Goal: Transaction & Acquisition: Purchase product/service

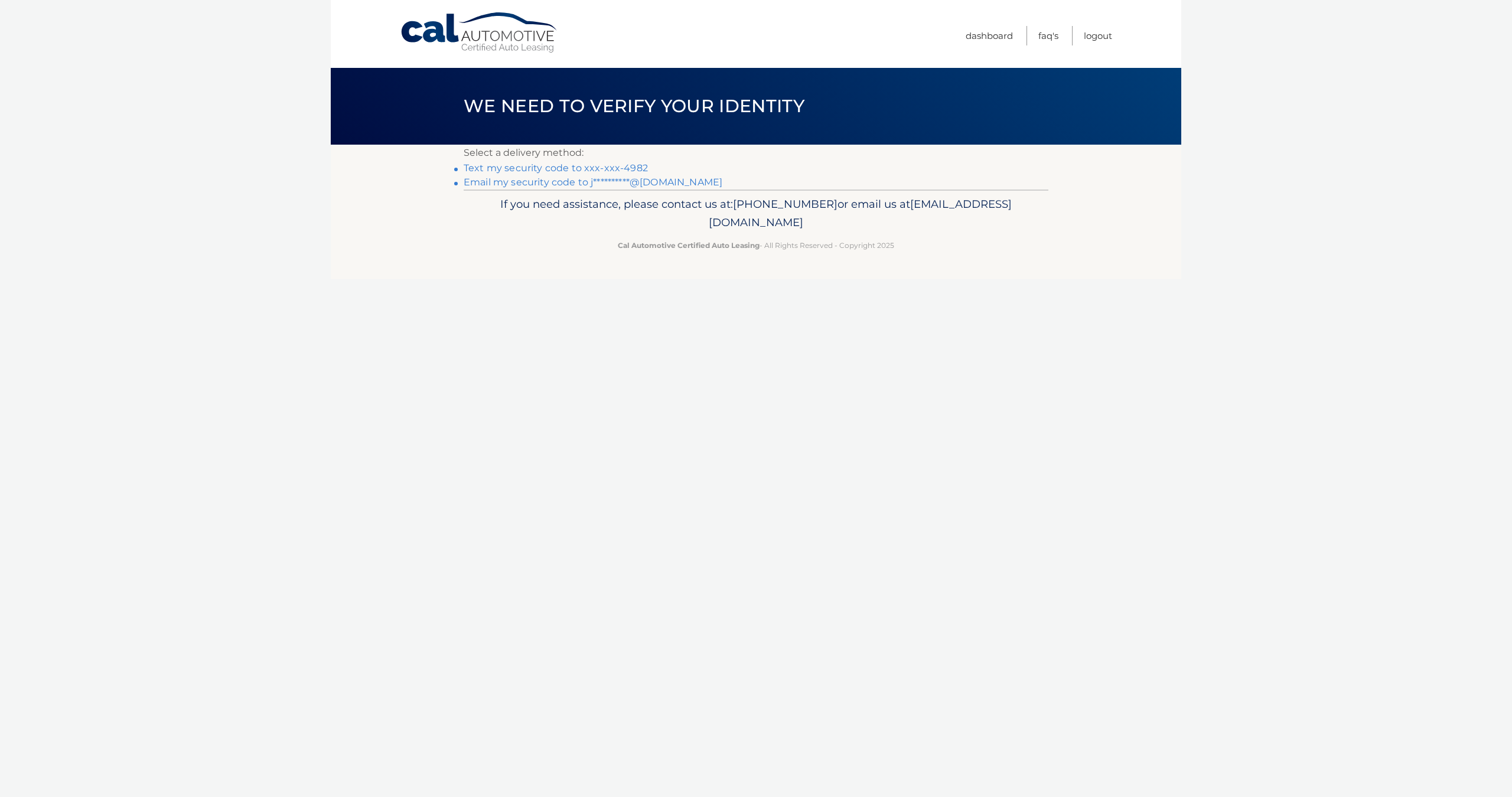
click at [595, 169] on link "Text my security code to xxx-xxx-4982" at bounding box center [556, 168] width 184 height 11
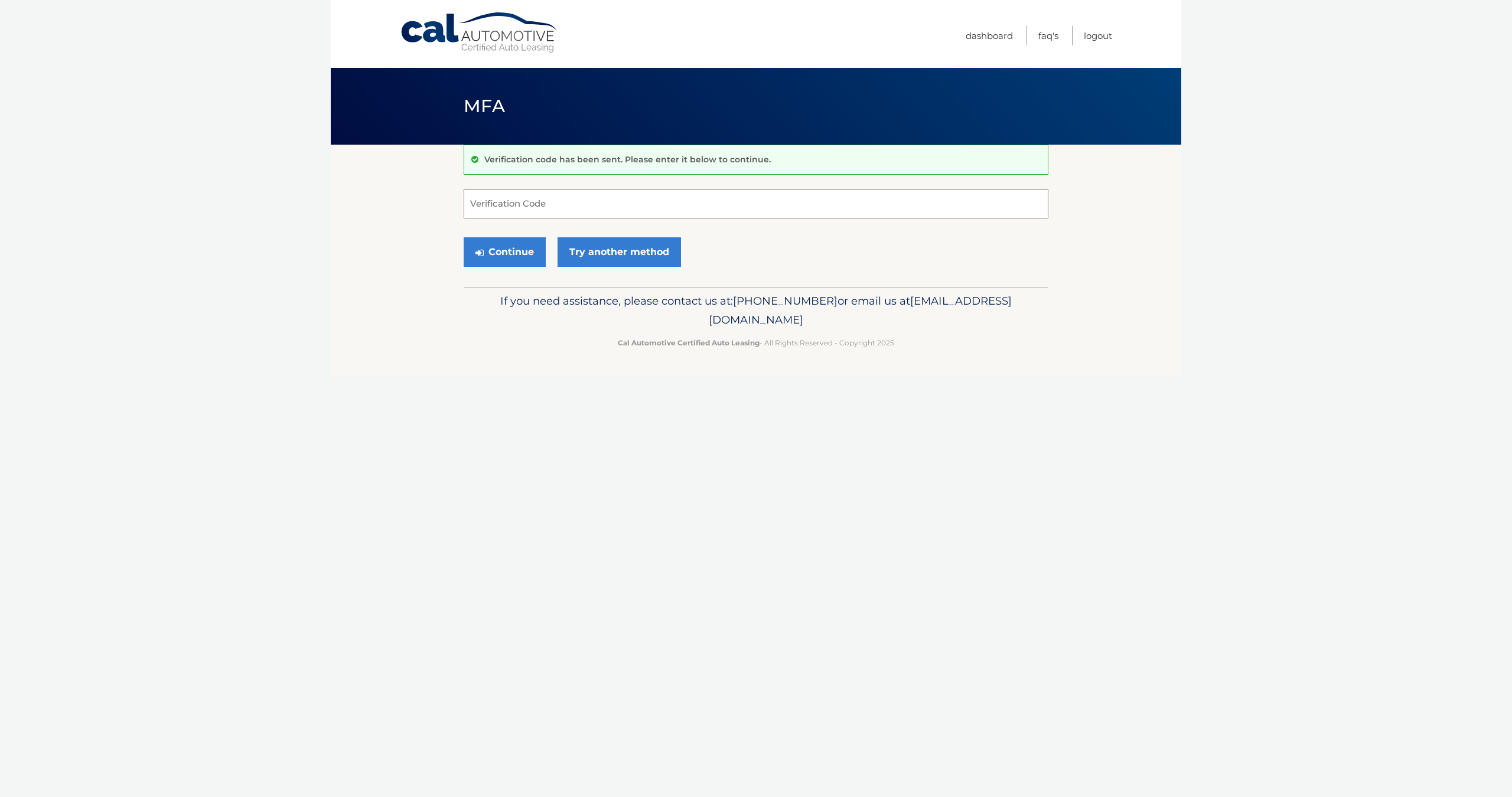
click at [625, 201] on input "Verification Code" at bounding box center [756, 204] width 584 height 29
type input "264756"
click at [493, 255] on button "Continue" at bounding box center [505, 252] width 82 height 29
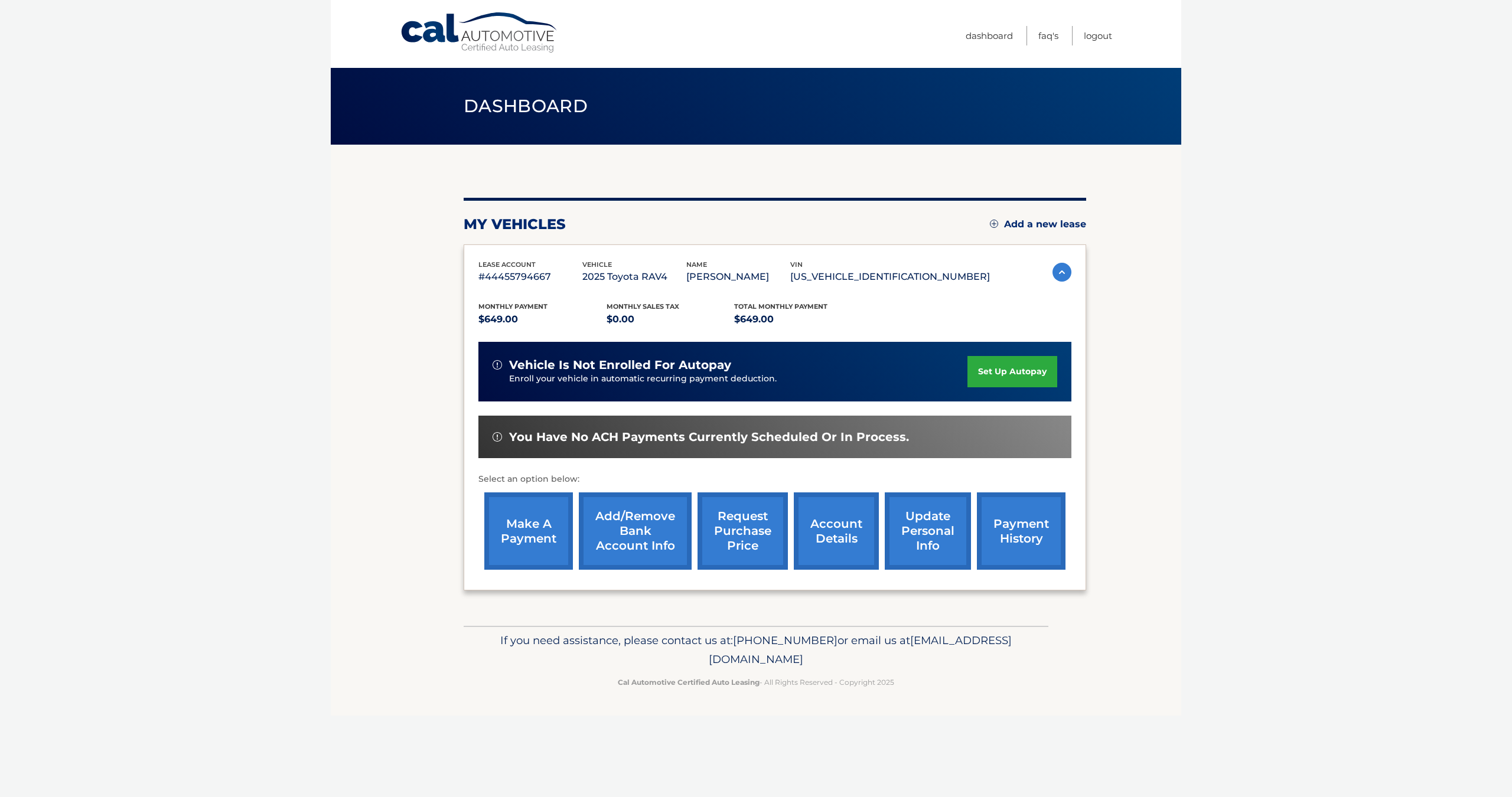
click at [534, 532] on link "make a payment" at bounding box center [529, 530] width 88 height 77
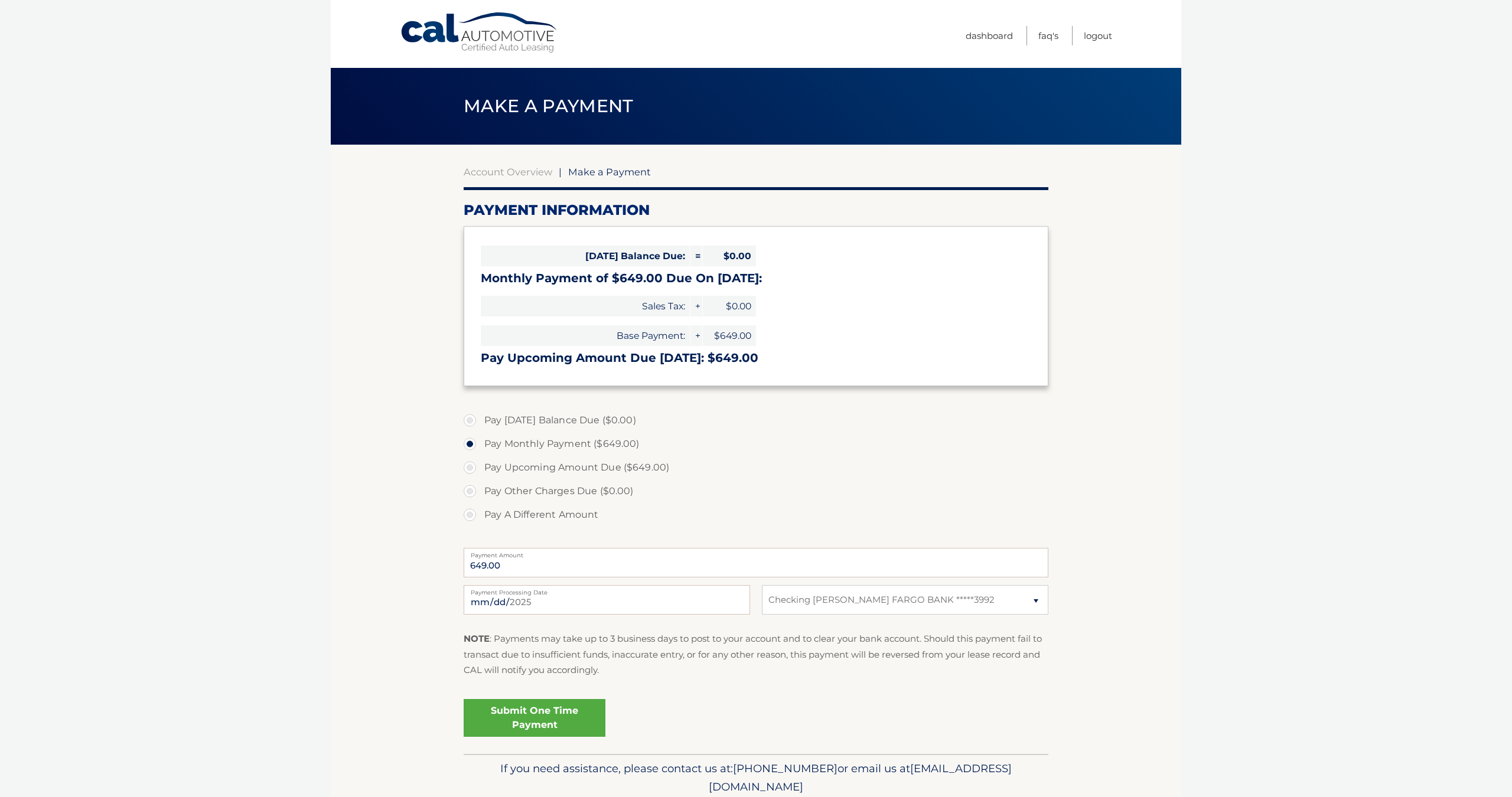
select select "MTYwNWI4ODctNzAwNC00MDJhLTlkMWEtMjNmMWRkNTBlYzJm"
click at [564, 719] on link "Submit One Time Payment" at bounding box center [534, 718] width 142 height 38
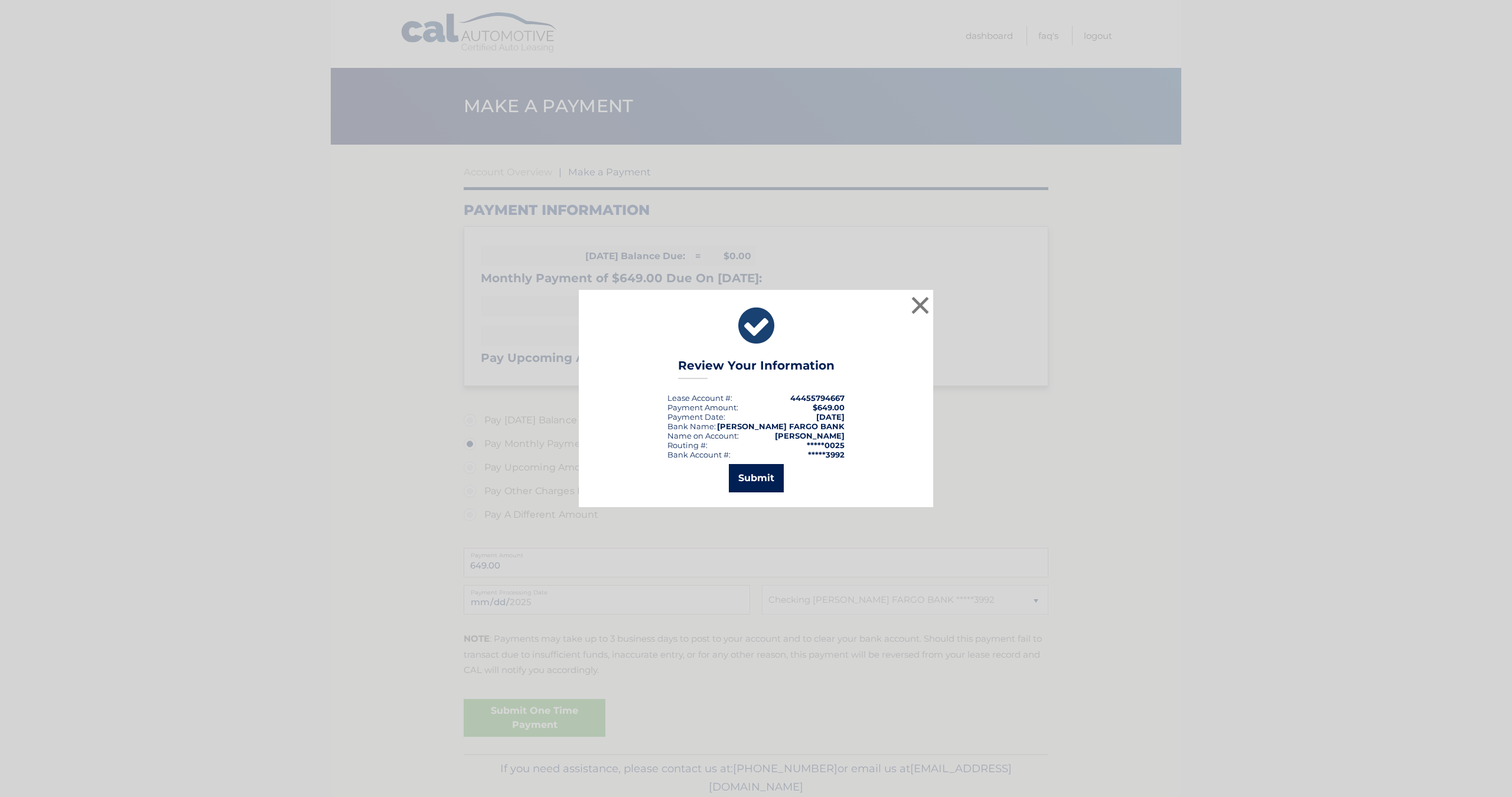
click at [752, 478] on button "Submit" at bounding box center [756, 477] width 55 height 28
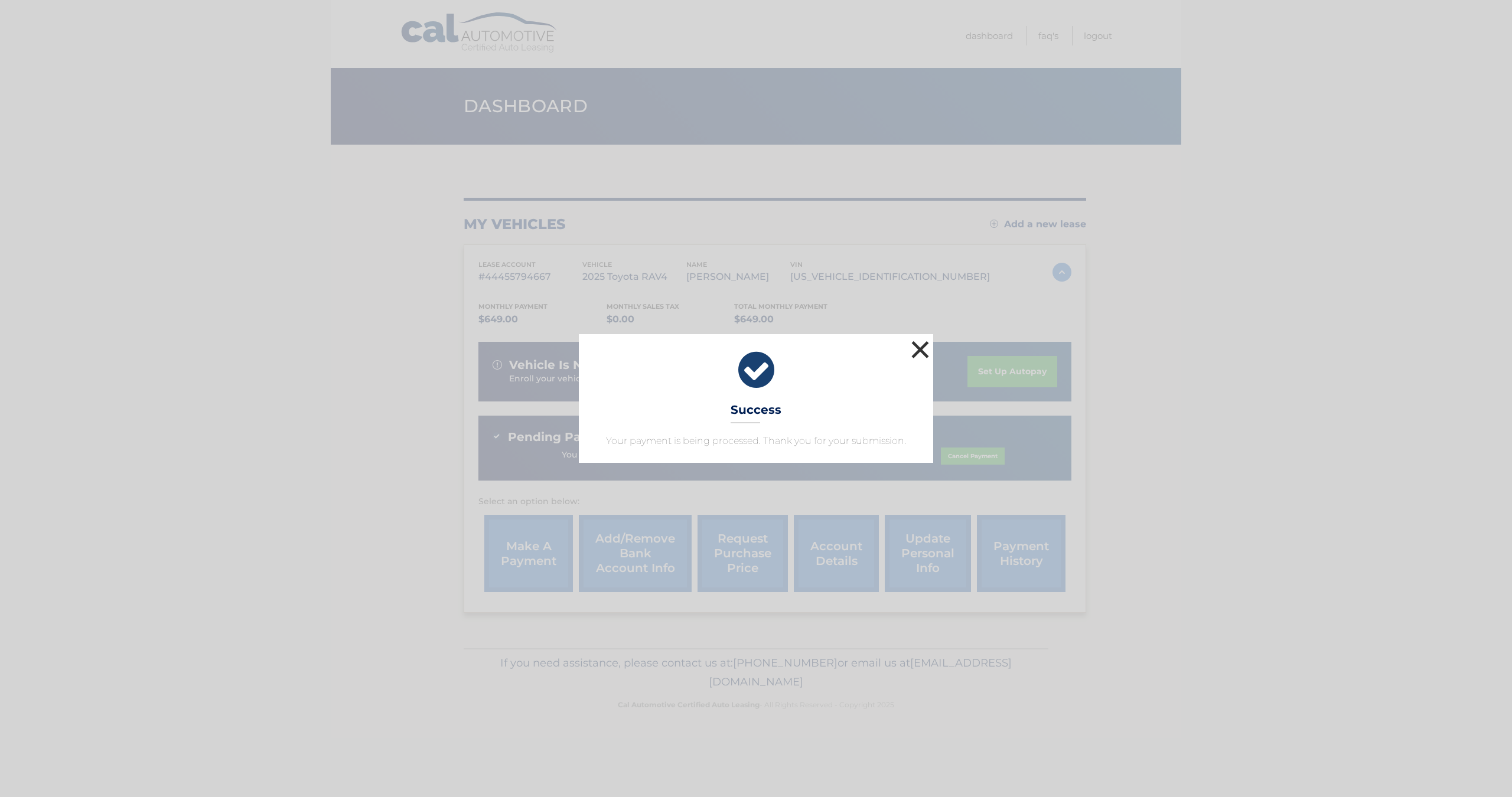
click at [917, 353] on button "×" at bounding box center [920, 350] width 24 height 24
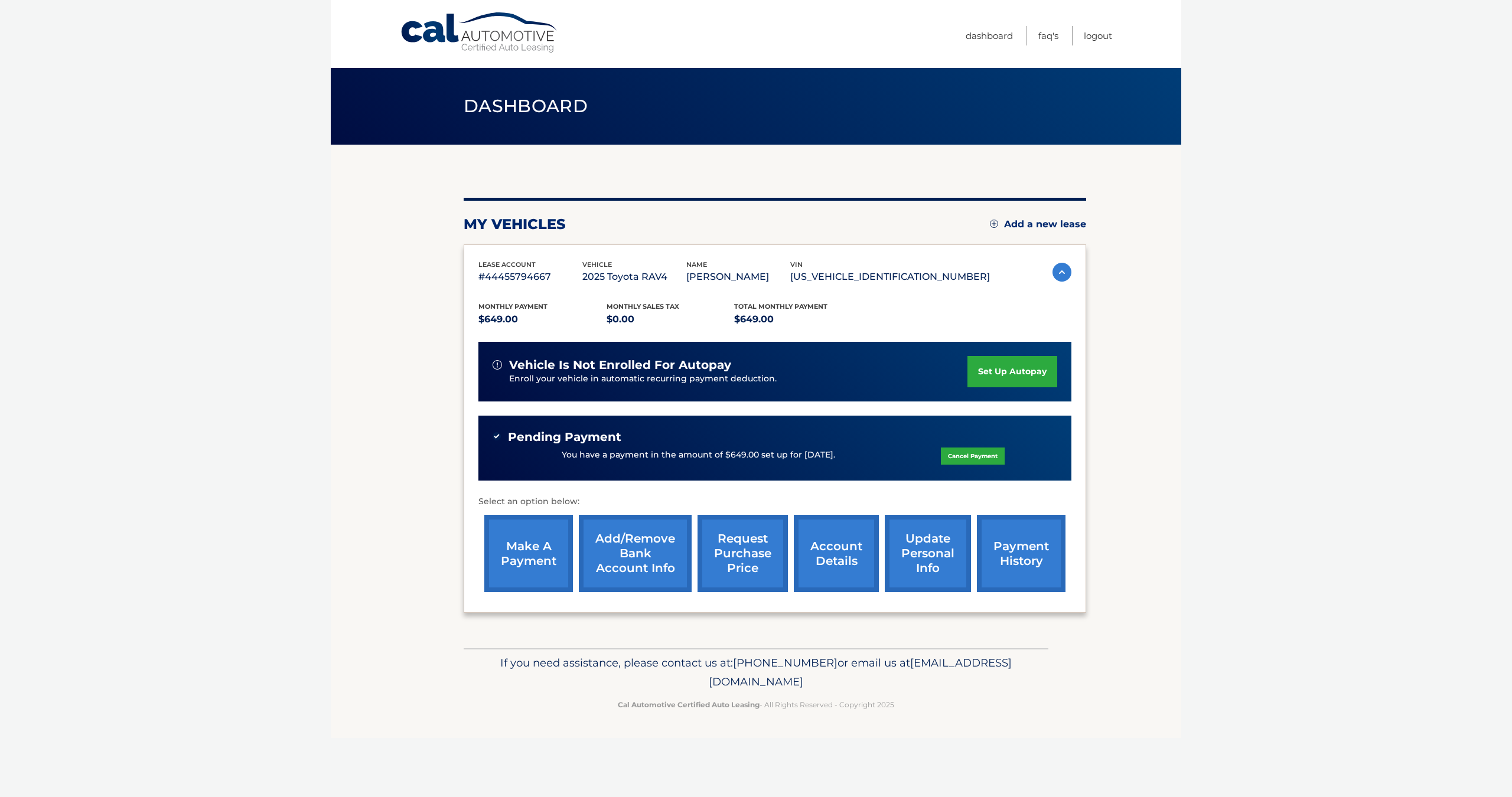
drag, startPoint x: 1065, startPoint y: 535, endPoint x: 1050, endPoint y: 538, distance: 15.3
click at [1063, 535] on div "make a payment Add/Remove bank account info request purchase price account deta…" at bounding box center [775, 553] width 593 height 89
click at [1049, 538] on link "payment history" at bounding box center [1021, 553] width 88 height 77
